Goal: Information Seeking & Learning: Find specific fact

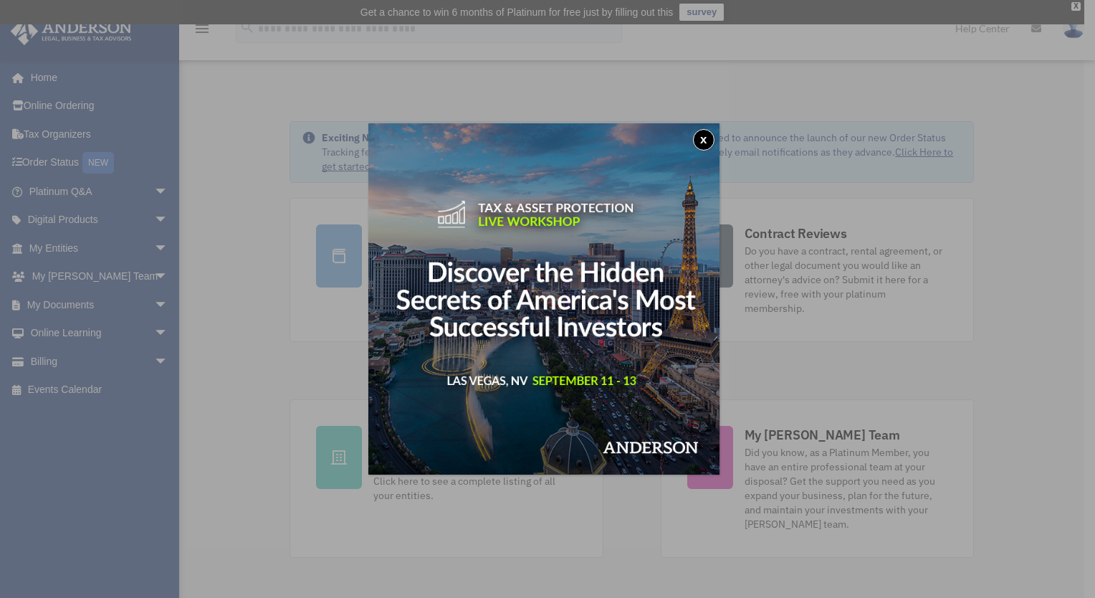
click at [708, 141] on button "x" at bounding box center [704, 140] width 22 height 22
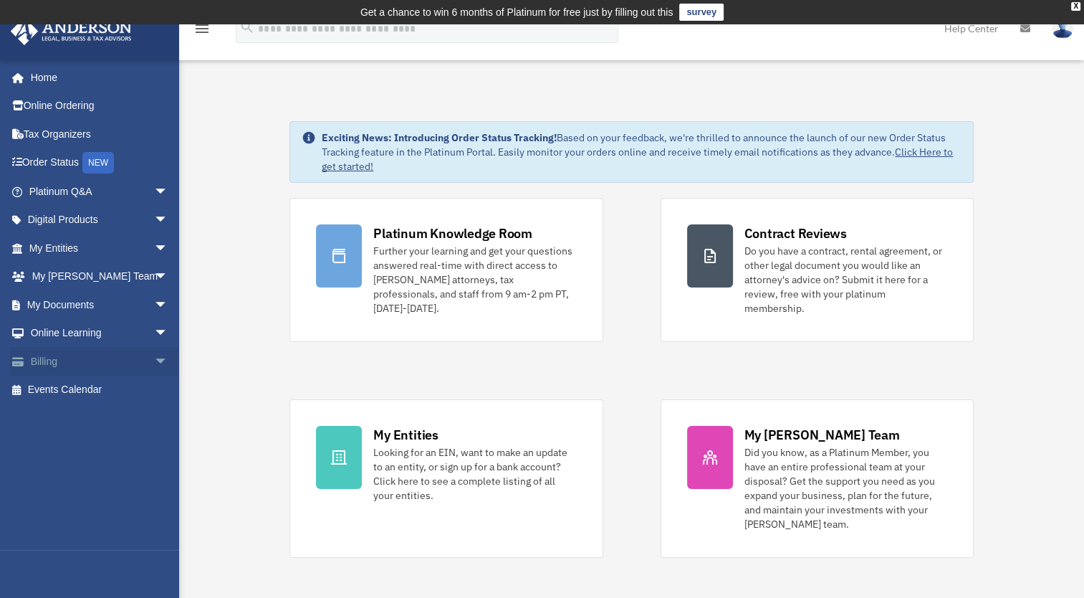
click at [57, 361] on link "Billing arrow_drop_down" at bounding box center [100, 361] width 180 height 29
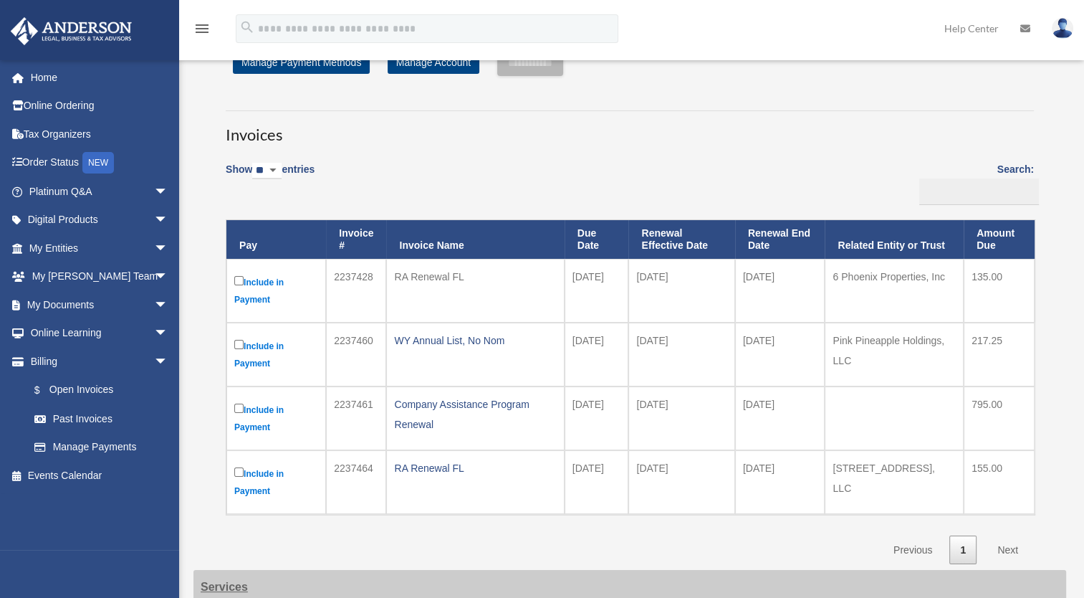
scroll to position [72, 0]
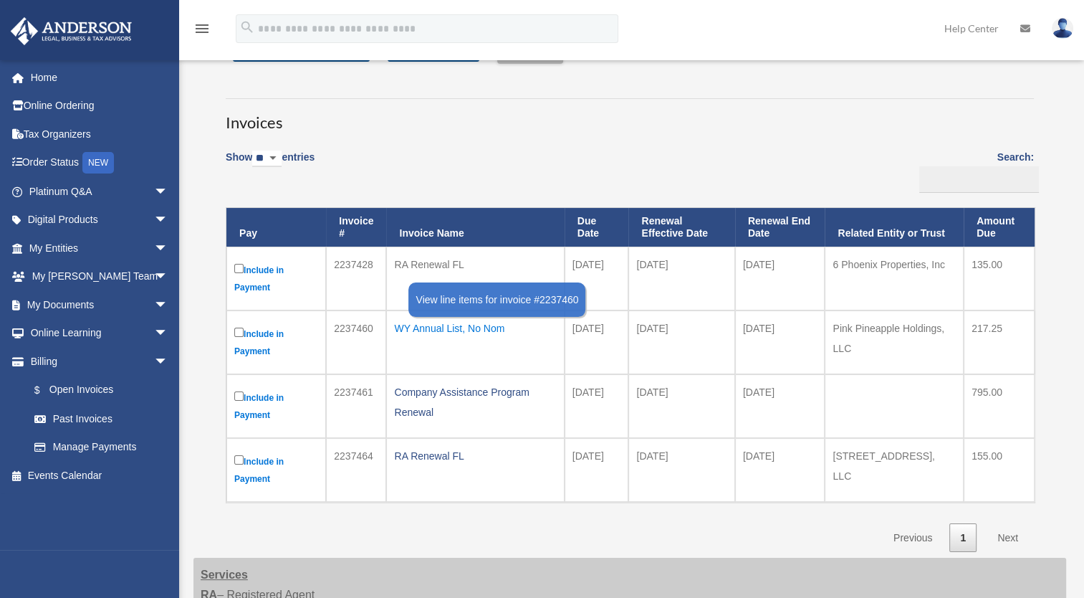
click at [430, 328] on div "WY Annual List, No Nom" at bounding box center [475, 328] width 162 height 20
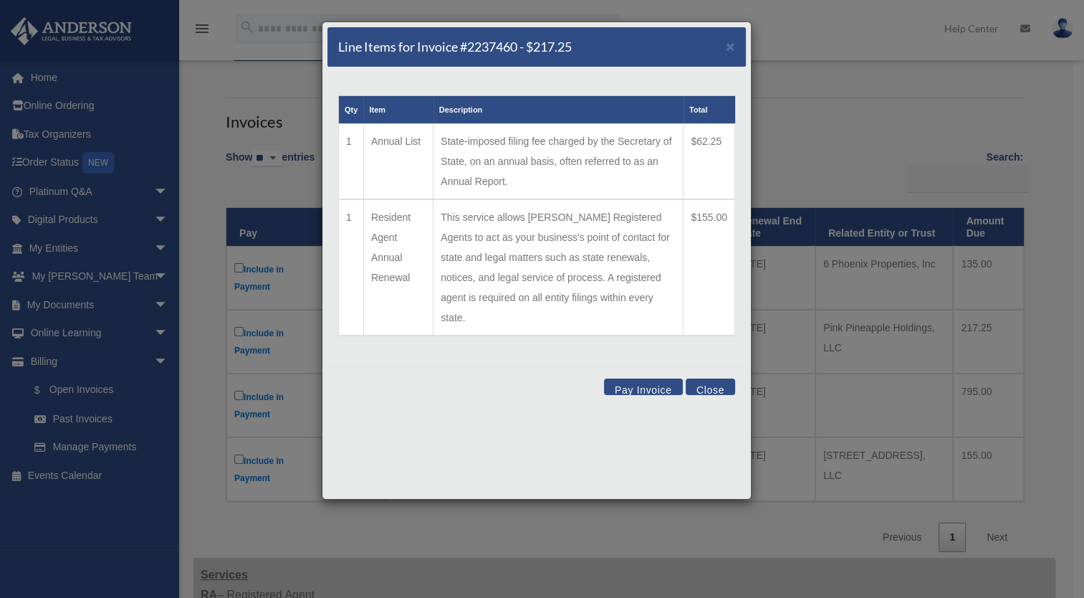
click at [714, 378] on button "Close" at bounding box center [710, 386] width 49 height 16
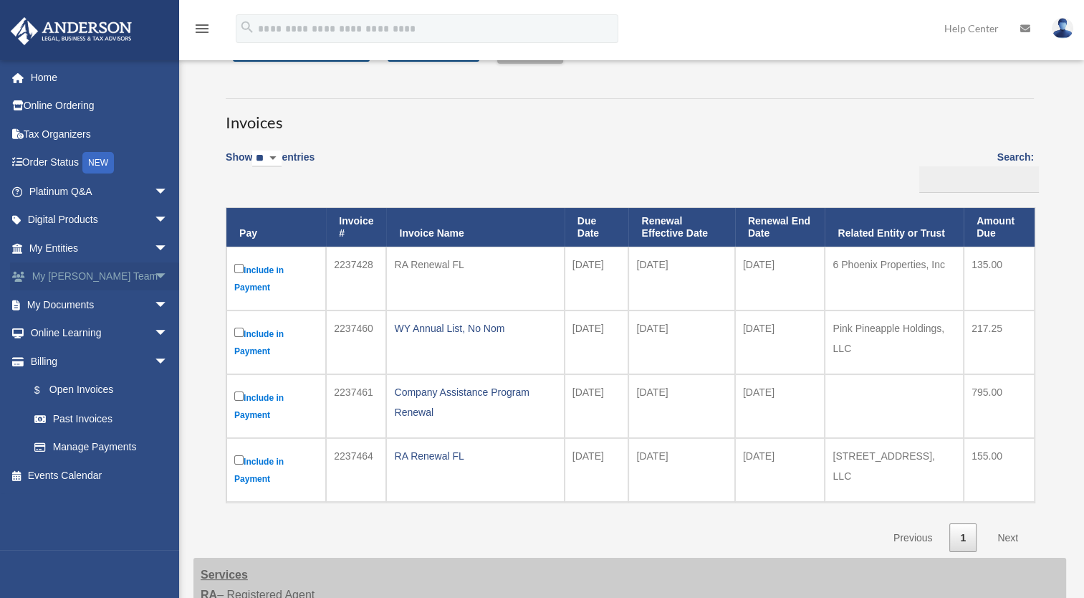
click at [100, 277] on link "My Anderson Team arrow_drop_down" at bounding box center [100, 276] width 180 height 29
click at [154, 275] on span "arrow_drop_down" at bounding box center [168, 276] width 29 height 29
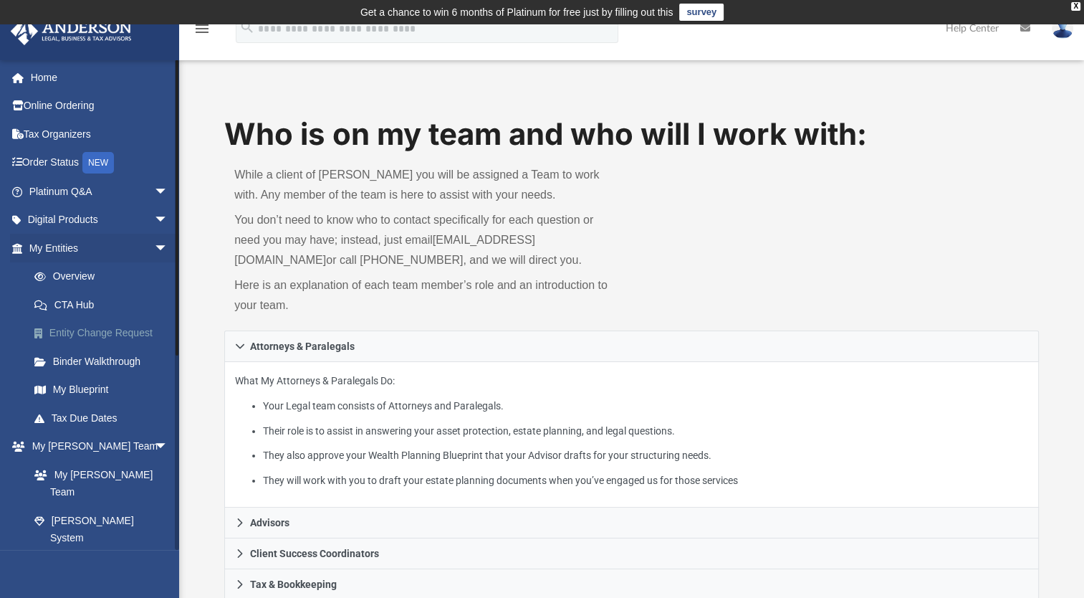
click at [104, 331] on link "Entity Change Request" at bounding box center [105, 333] width 170 height 29
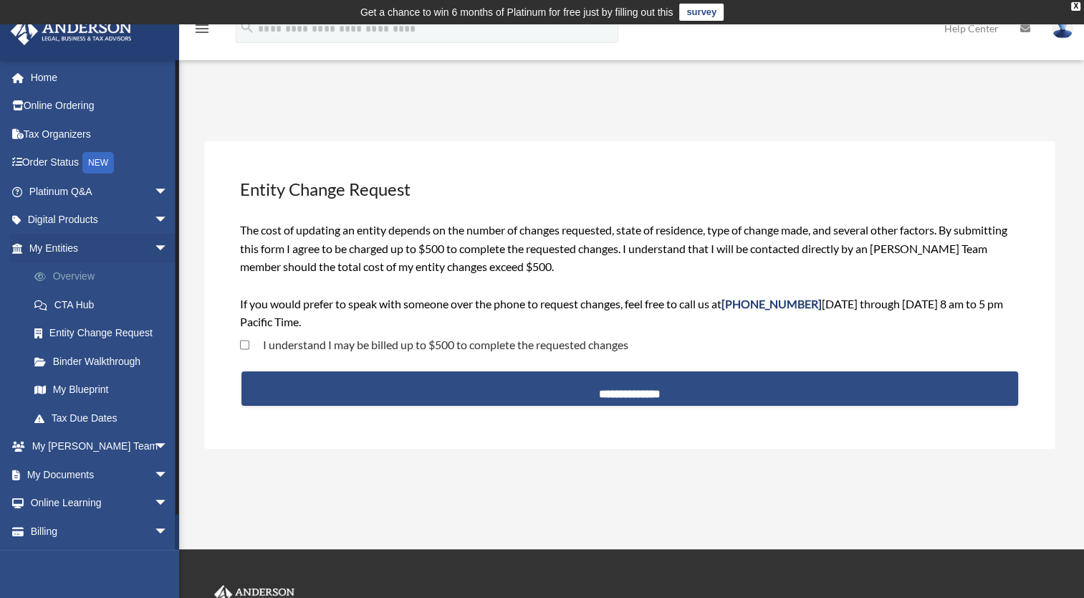
scroll to position [27, 0]
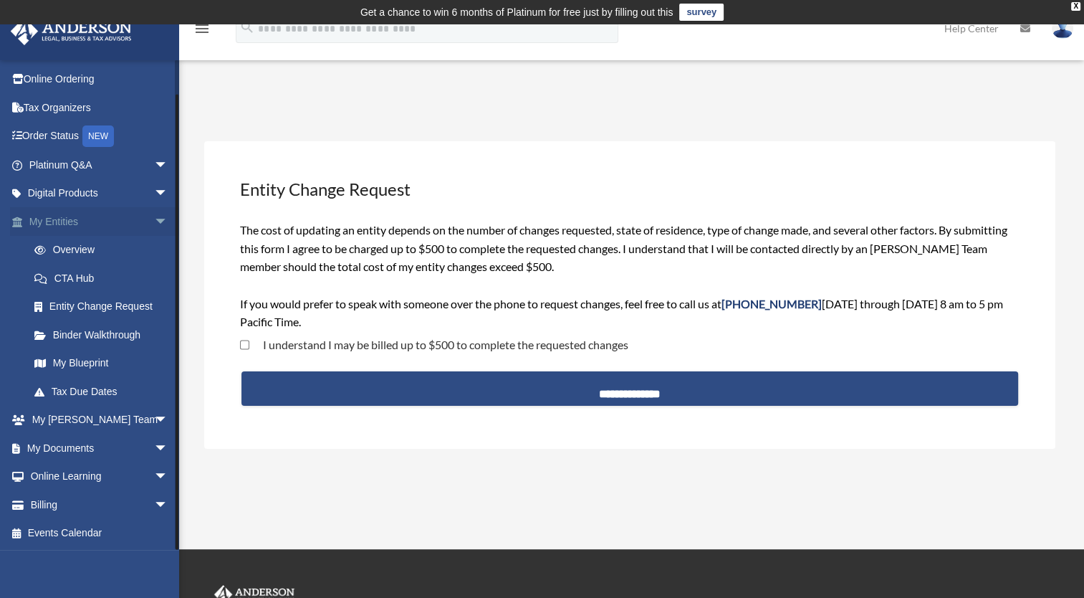
click at [66, 217] on link "My Entities arrow_drop_down" at bounding box center [100, 221] width 180 height 29
click at [154, 219] on span "arrow_drop_down" at bounding box center [168, 221] width 29 height 29
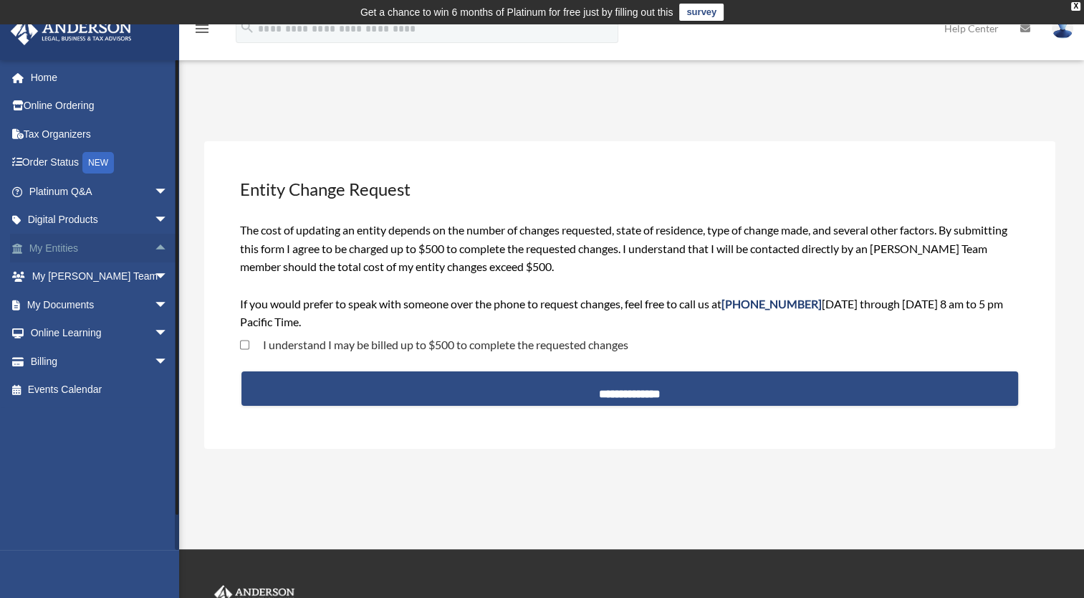
scroll to position [0, 0]
click at [154, 248] on span "arrow_drop_up" at bounding box center [168, 248] width 29 height 29
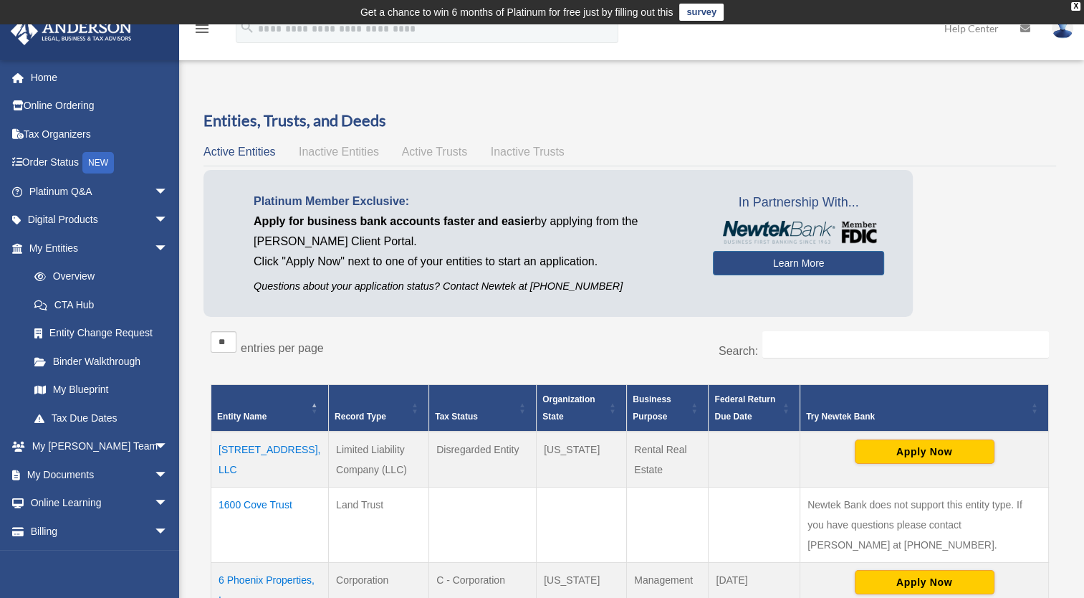
click at [415, 156] on span "Active Trusts" at bounding box center [435, 152] width 66 height 12
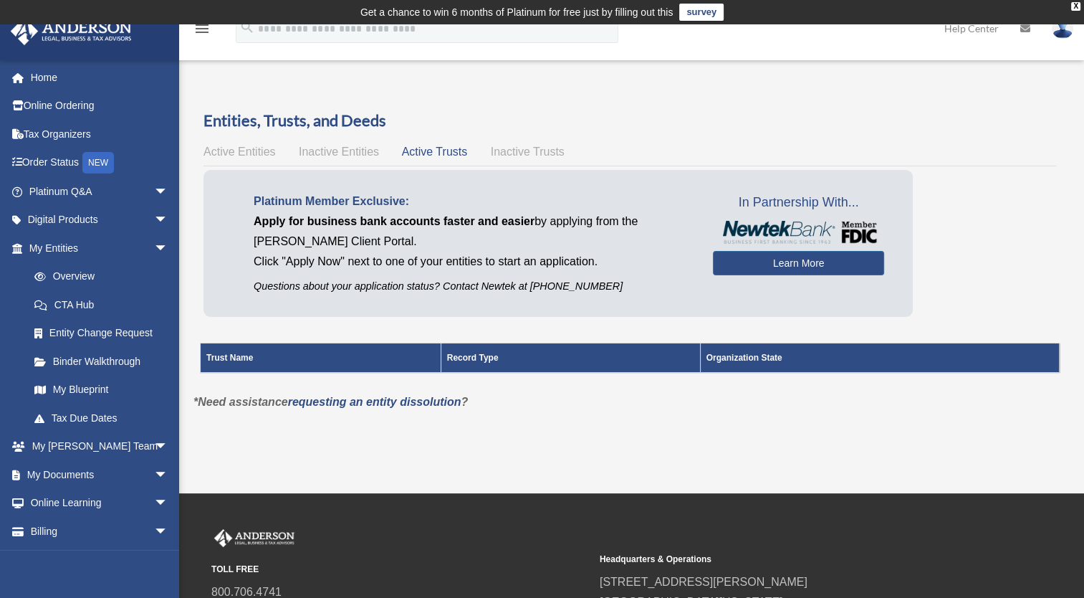
click at [254, 141] on div "Entities, Trusts, and Deeds Active Entities Inactive Entities Active Trusts Ina…" at bounding box center [630, 251] width 853 height 282
click at [254, 149] on span "Active Entities" at bounding box center [240, 152] width 72 height 12
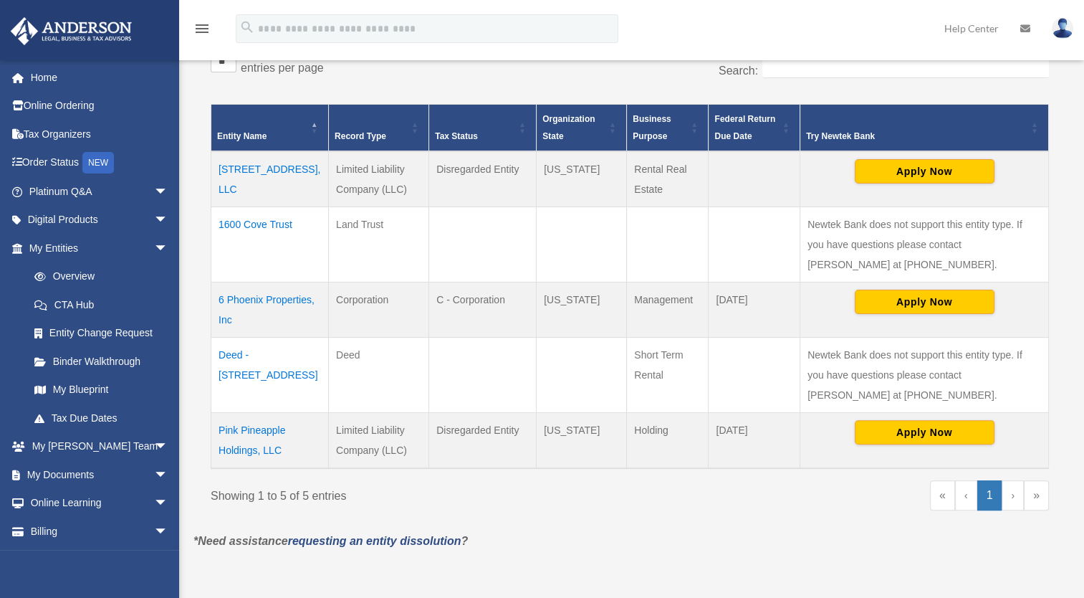
scroll to position [287, 0]
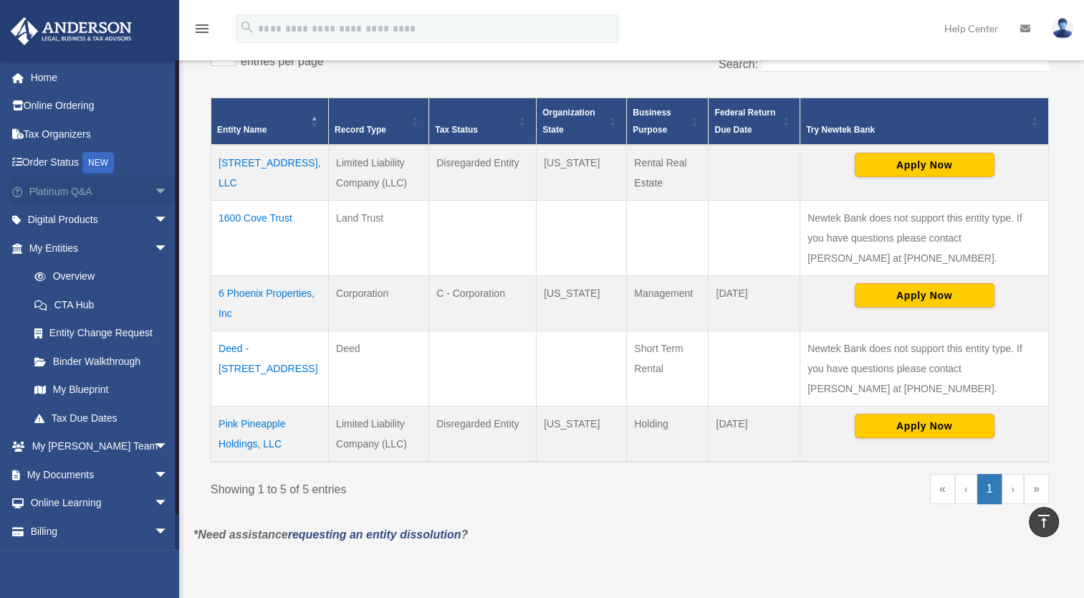
click at [70, 194] on link "Platinum Q&A arrow_drop_down" at bounding box center [100, 191] width 180 height 29
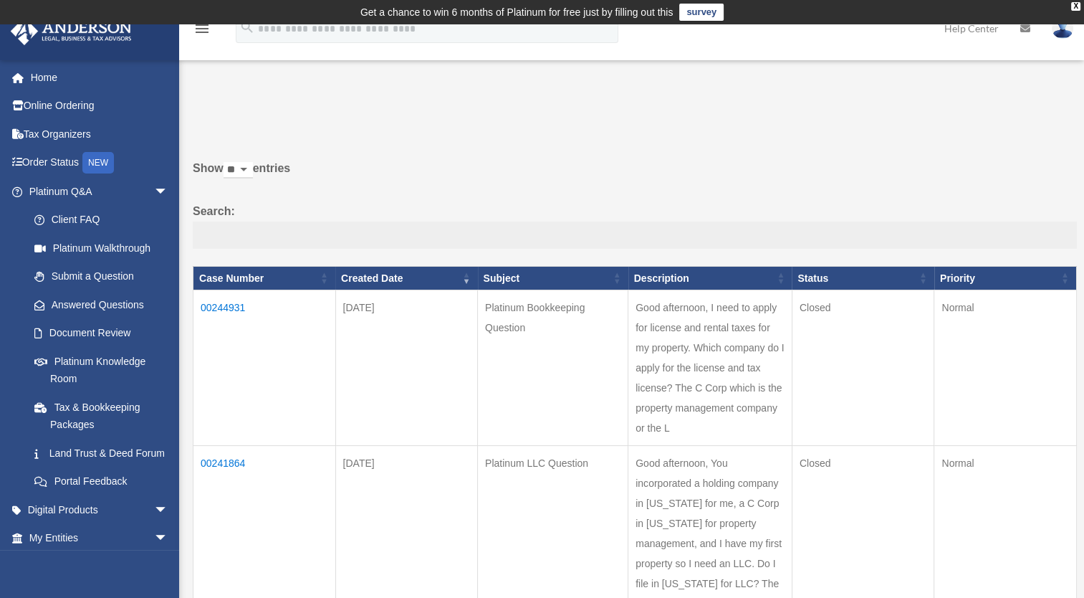
click at [381, 239] on input "Search:" at bounding box center [635, 234] width 884 height 27
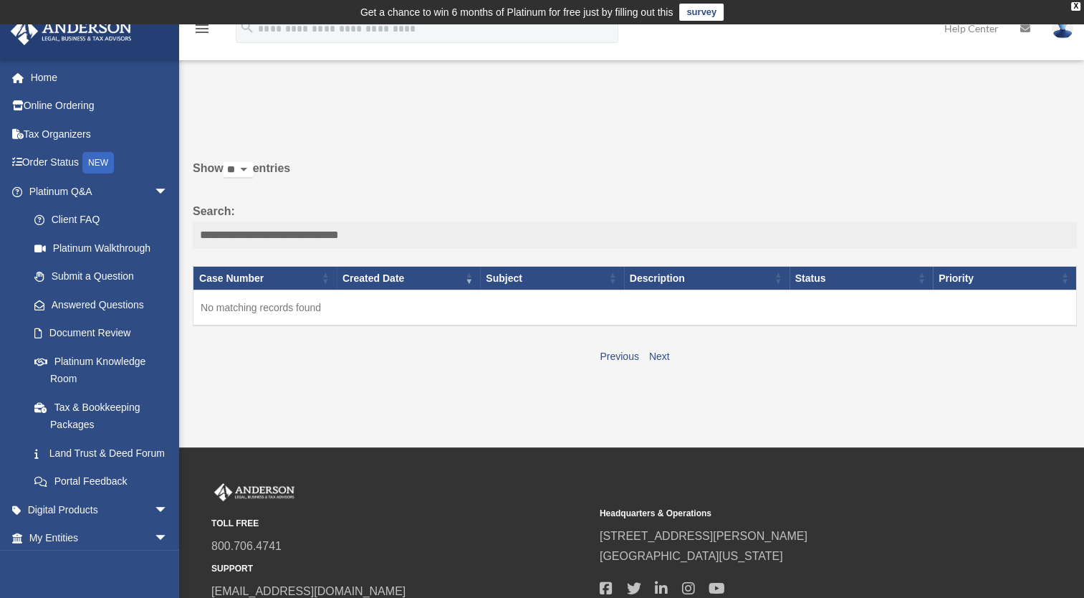
type input "**********"
drag, startPoint x: 401, startPoint y: 236, endPoint x: 201, endPoint y: 218, distance: 200.8
click at [201, 218] on label "**********" at bounding box center [635, 224] width 884 height 47
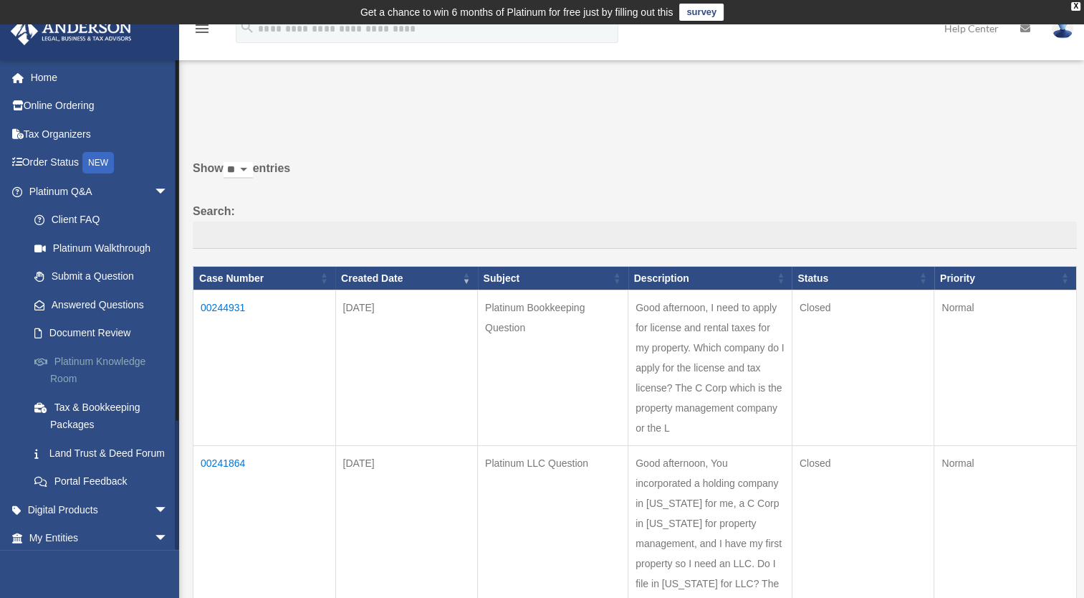
click at [112, 366] on link "Platinum Knowledge Room" at bounding box center [105, 370] width 170 height 46
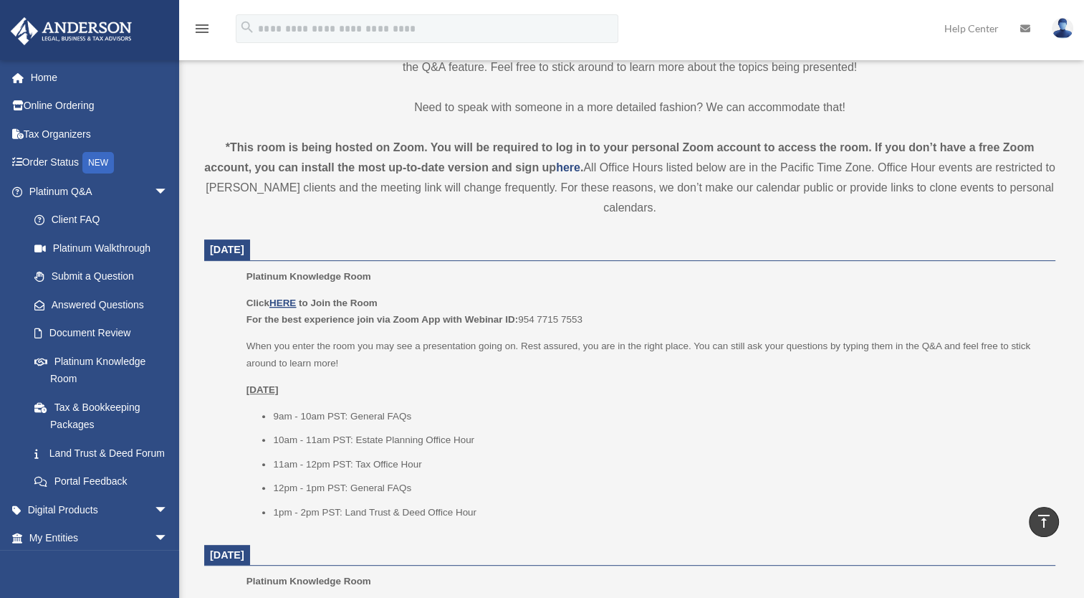
scroll to position [502, 0]
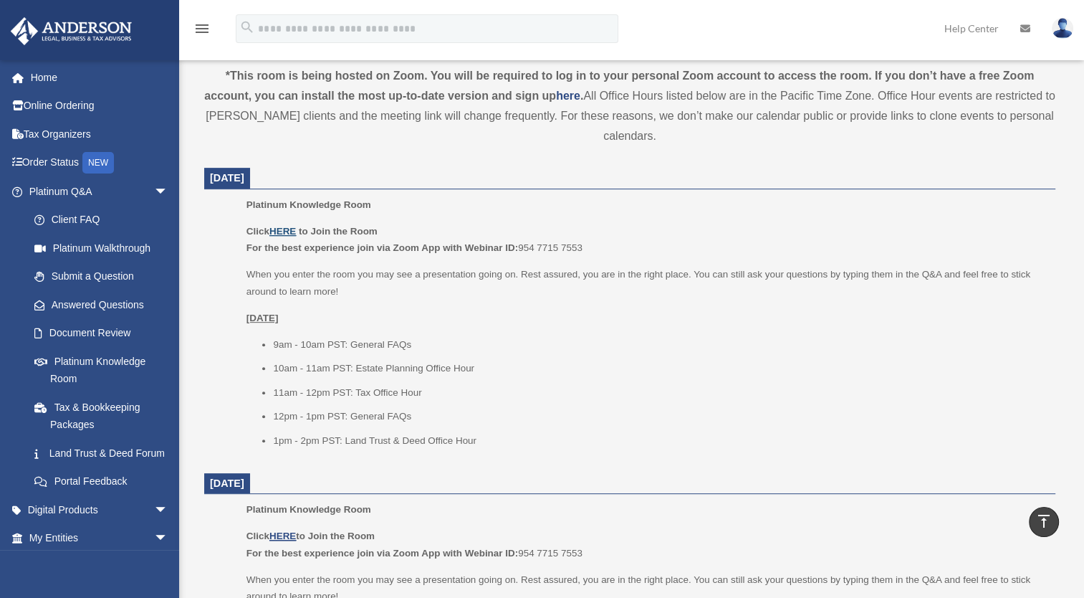
click at [290, 228] on u "HERE" at bounding box center [283, 231] width 27 height 11
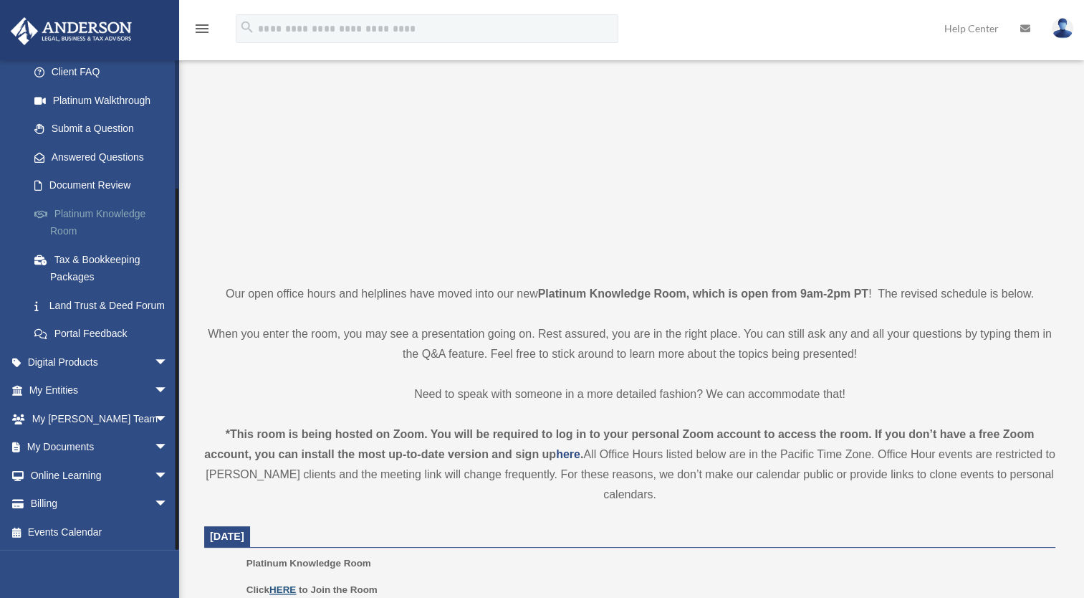
scroll to position [287, 0]
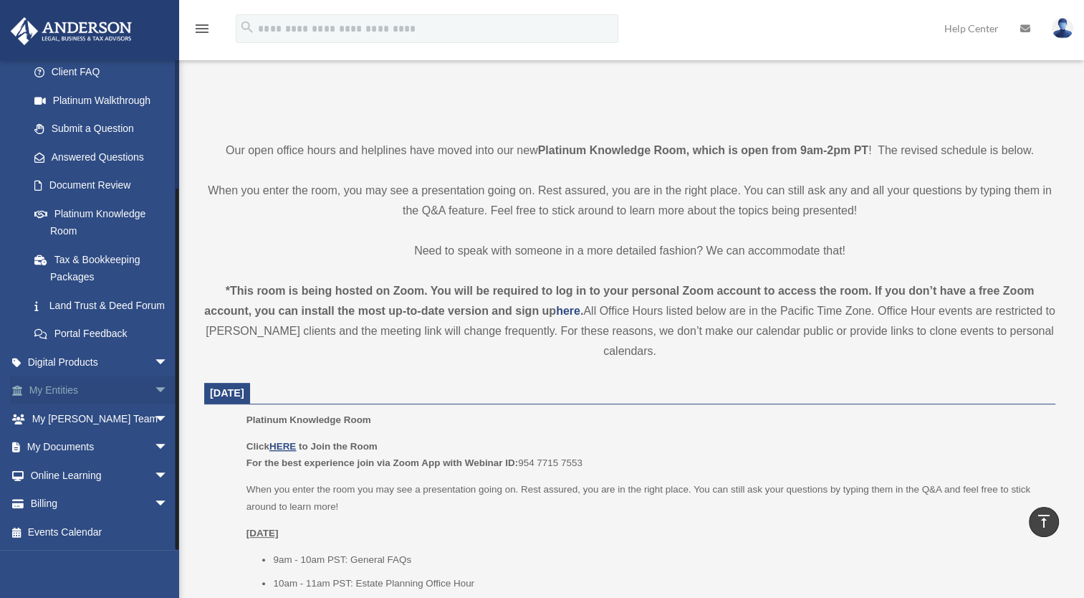
click at [68, 396] on link "My Entities arrow_drop_down" at bounding box center [100, 390] width 180 height 29
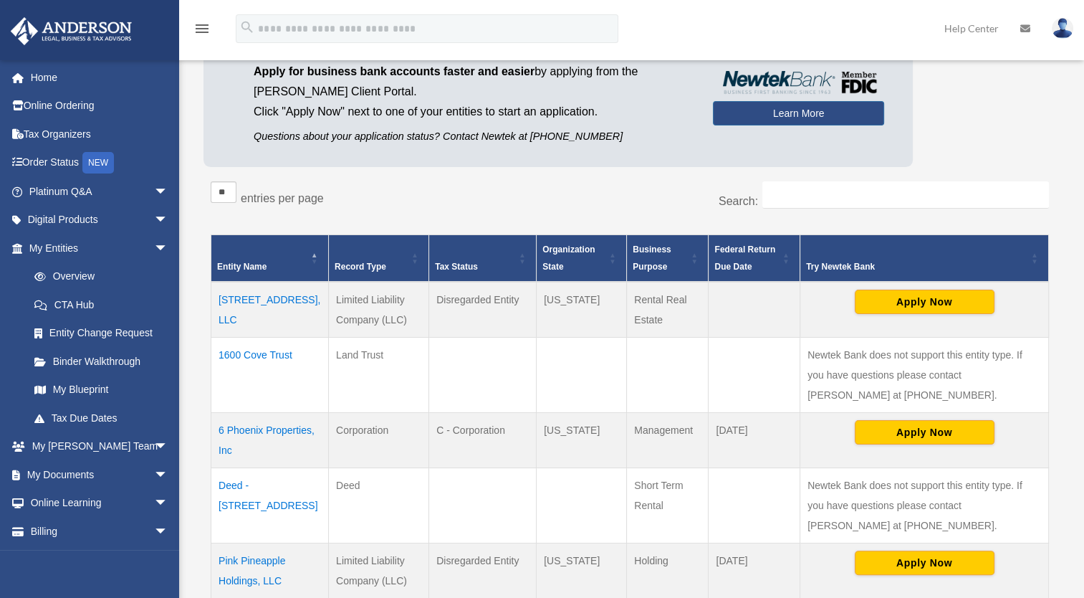
scroll to position [287, 0]
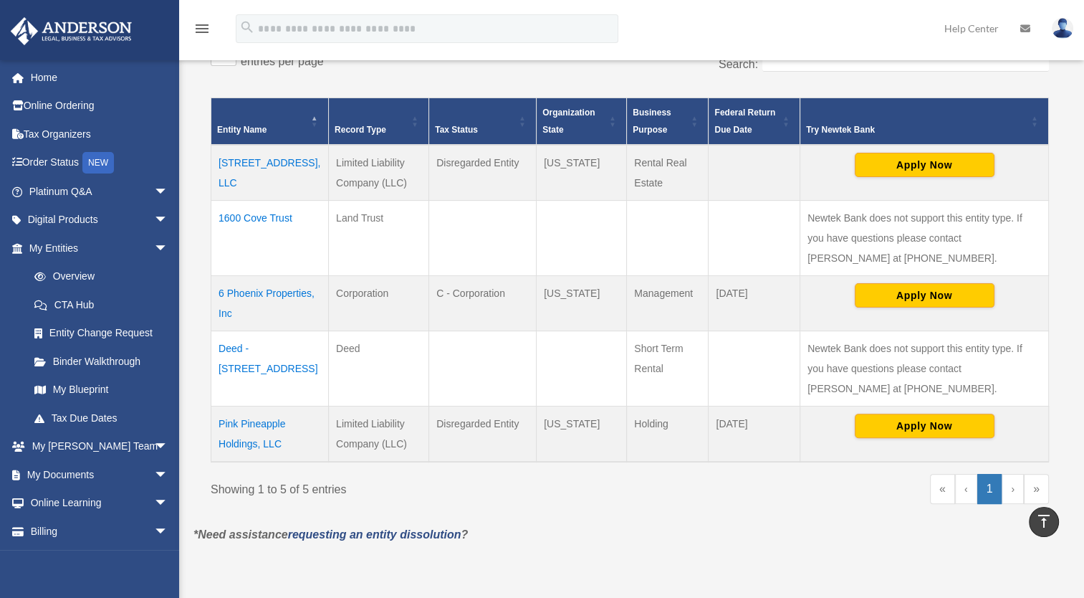
click at [255, 423] on td "Pink Pineapple Holdings, LLC" at bounding box center [270, 434] width 118 height 56
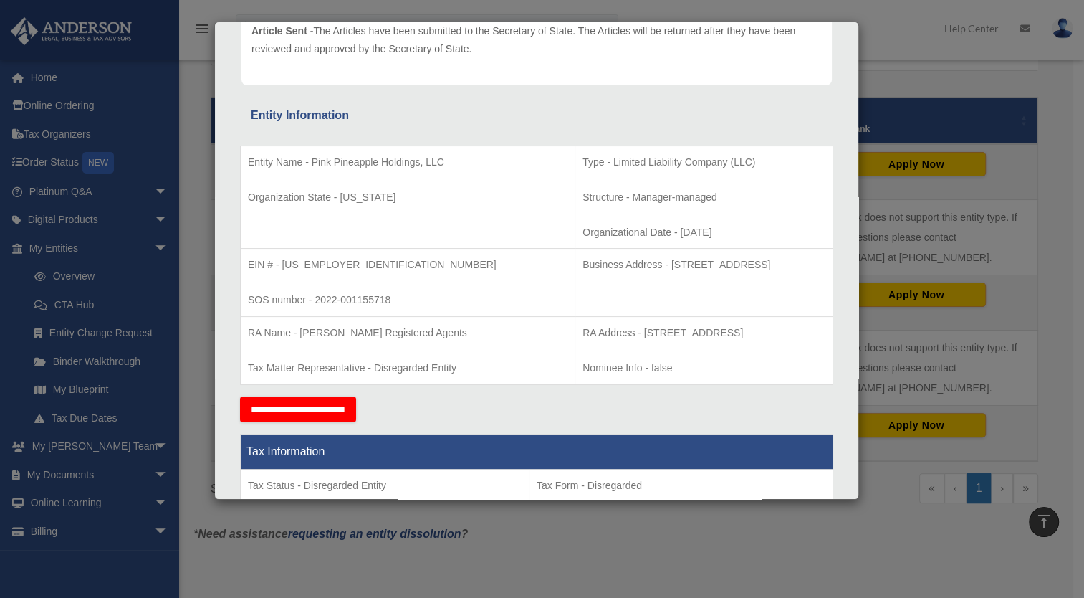
scroll to position [118, 0]
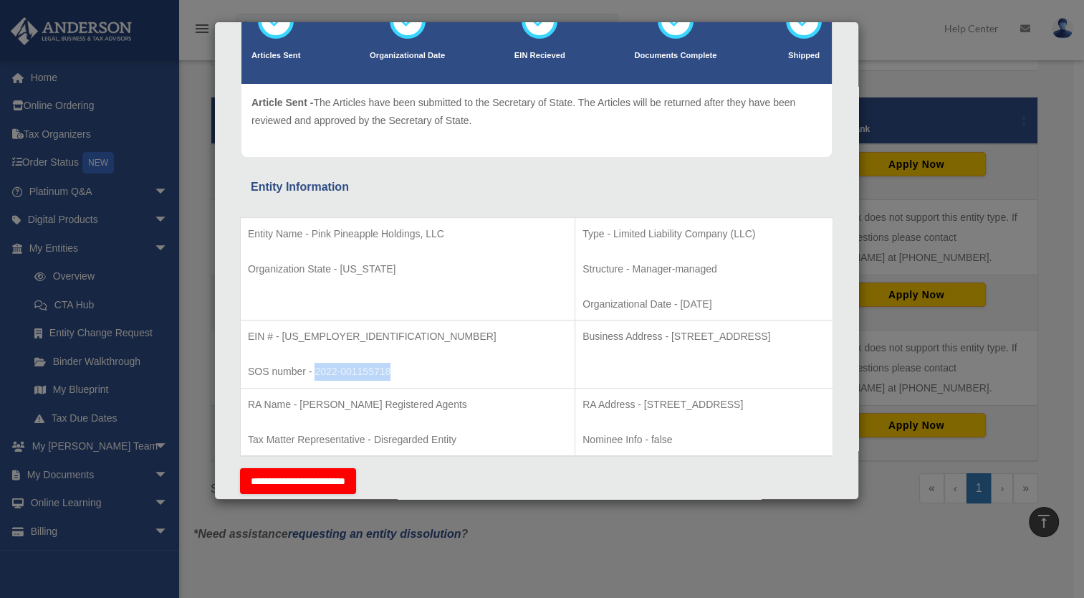
drag, startPoint x: 315, startPoint y: 369, endPoint x: 393, endPoint y: 368, distance: 77.4
click at [393, 368] on p "SOS number - 2022-001155718" at bounding box center [408, 372] width 320 height 18
copy p "2022-001155718"
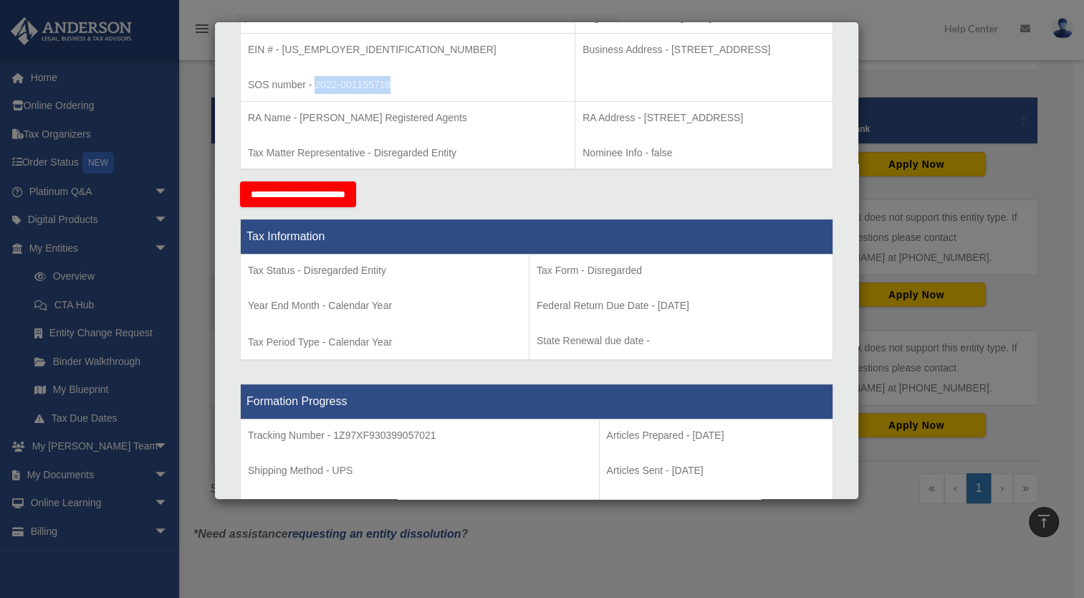
scroll to position [190, 0]
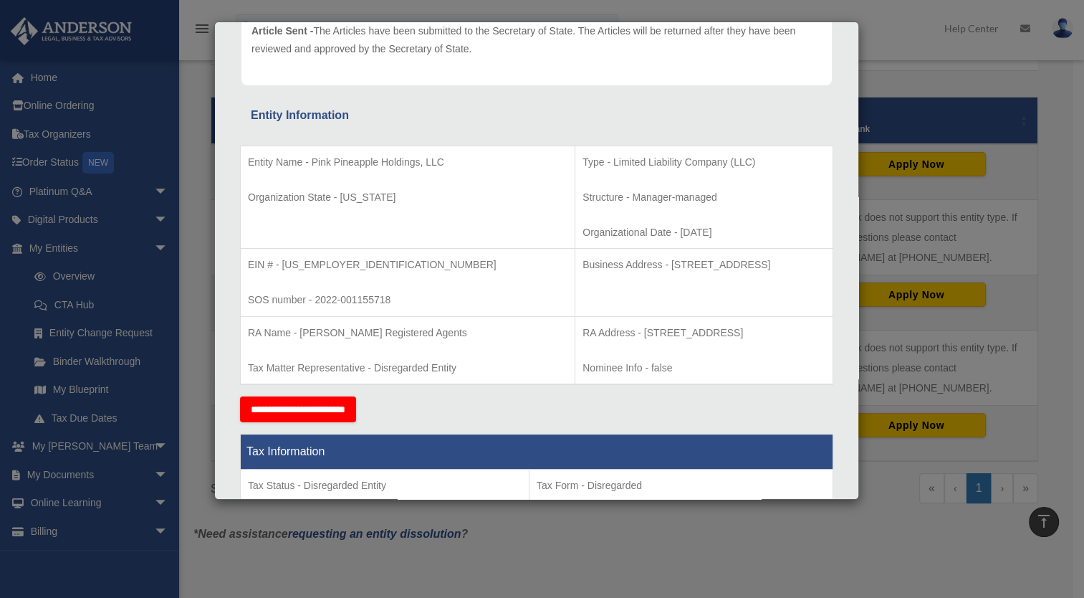
click at [67, 532] on div "Details × Articles Sent Organizational Date" at bounding box center [542, 299] width 1084 height 598
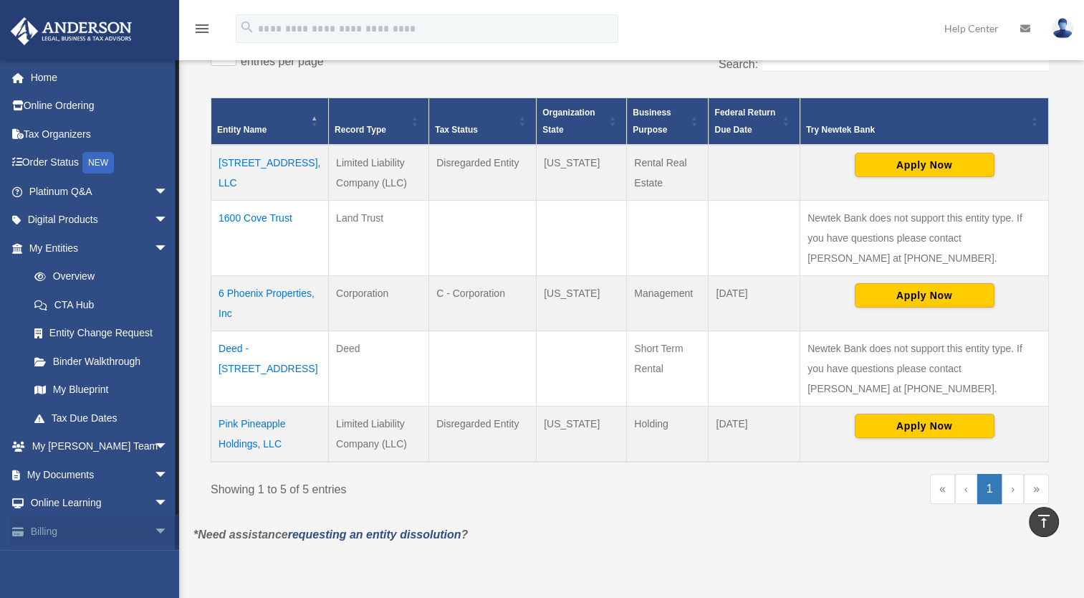
click at [69, 529] on link "Billing arrow_drop_down" at bounding box center [100, 531] width 180 height 29
click at [137, 530] on link "Billing arrow_drop_down" at bounding box center [100, 531] width 180 height 29
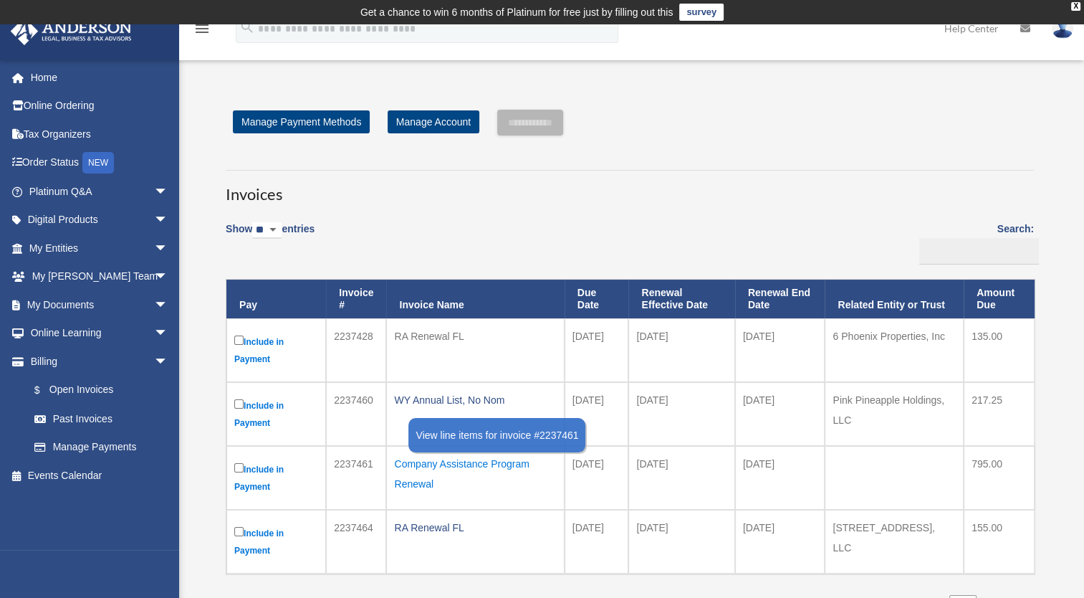
click at [490, 464] on div "Company Assistance Program Renewal" at bounding box center [475, 474] width 162 height 40
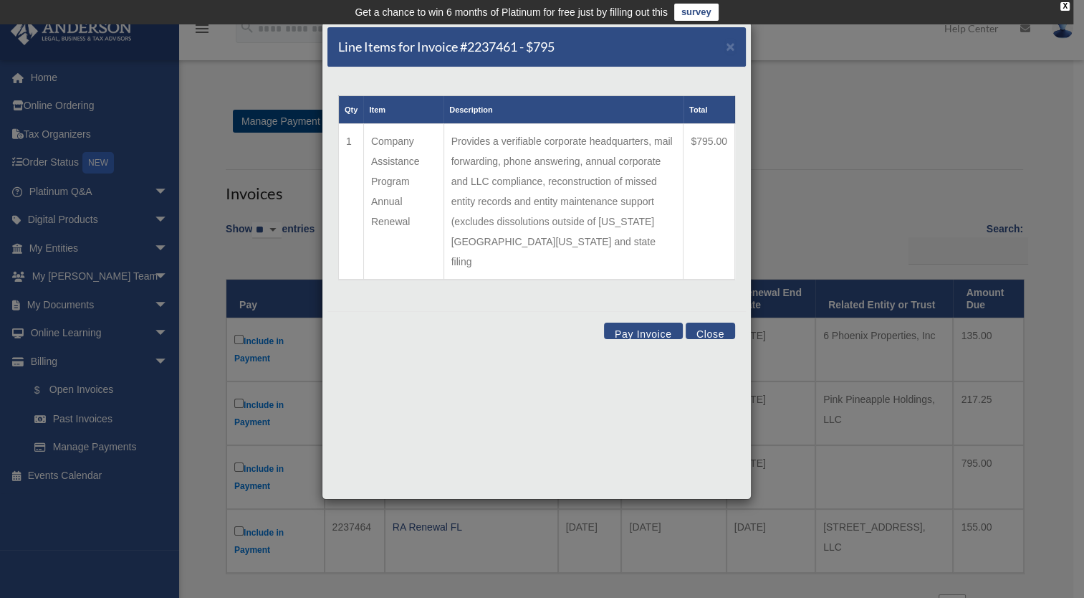
click at [702, 323] on button "Close" at bounding box center [710, 331] width 49 height 16
